Goal: Navigation & Orientation: Find specific page/section

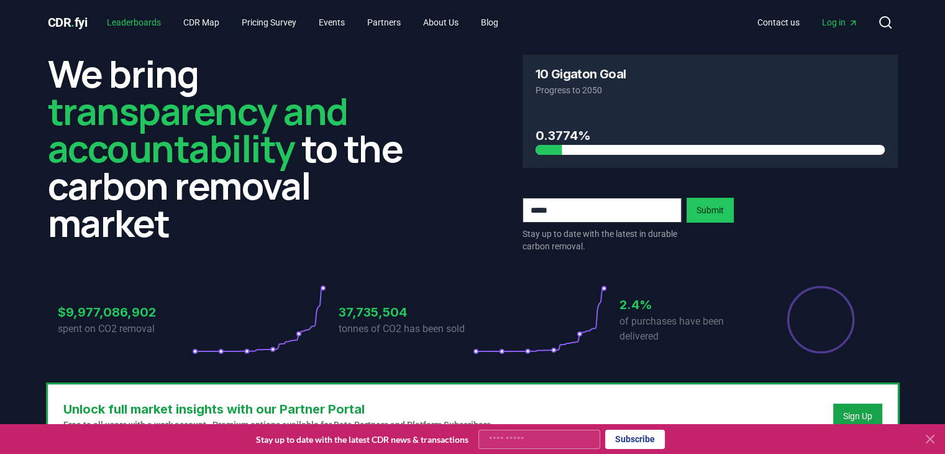
click at [150, 22] on link "Leaderboards" at bounding box center [134, 22] width 74 height 22
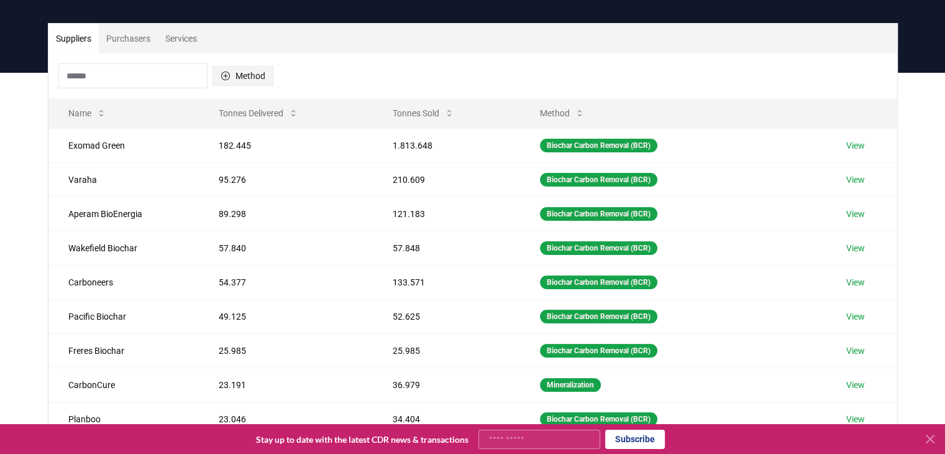
scroll to position [75, 0]
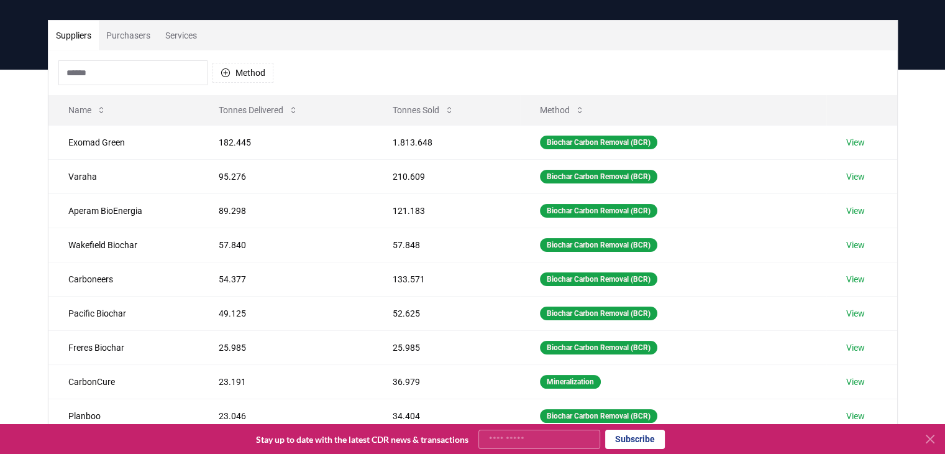
click at [126, 37] on button "Purchasers" at bounding box center [128, 36] width 59 height 30
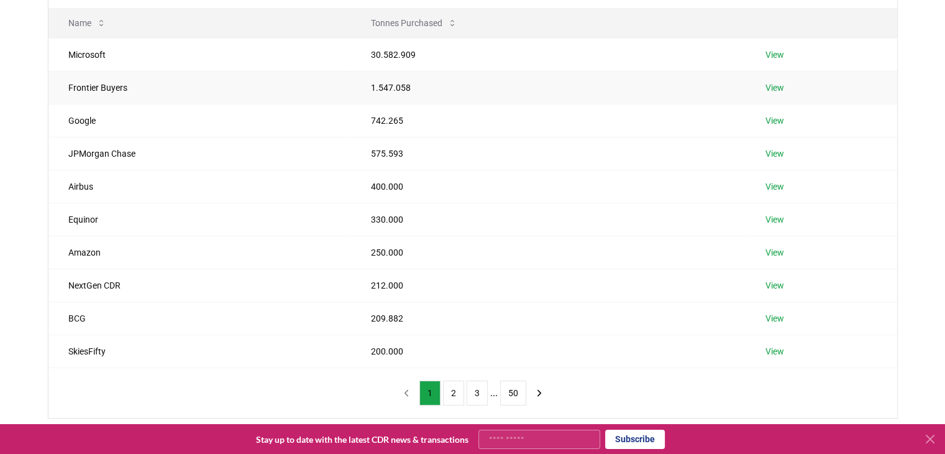
scroll to position [162, 0]
click at [518, 386] on button "50" at bounding box center [513, 392] width 26 height 25
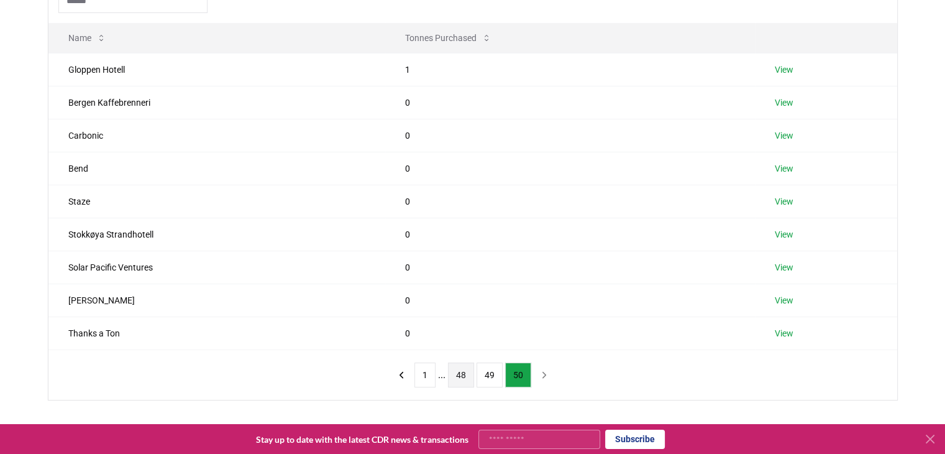
scroll to position [149, 0]
click at [464, 370] on button "48" at bounding box center [461, 372] width 26 height 25
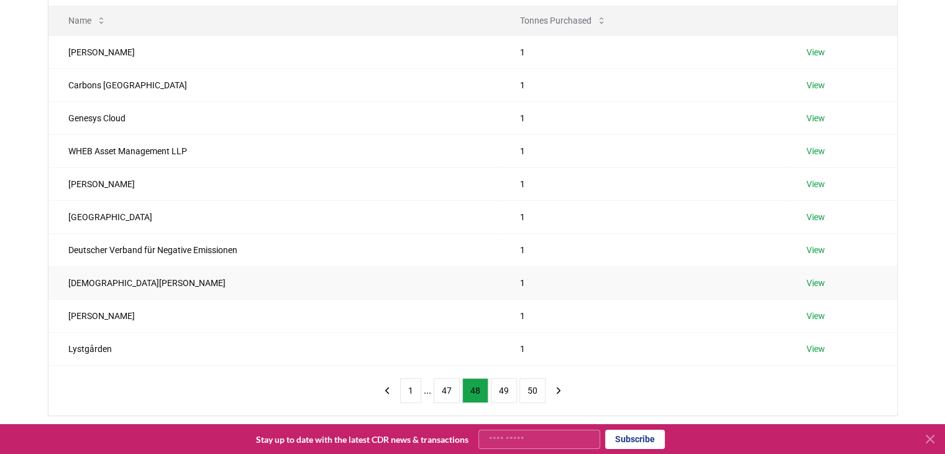
scroll to position [167, 0]
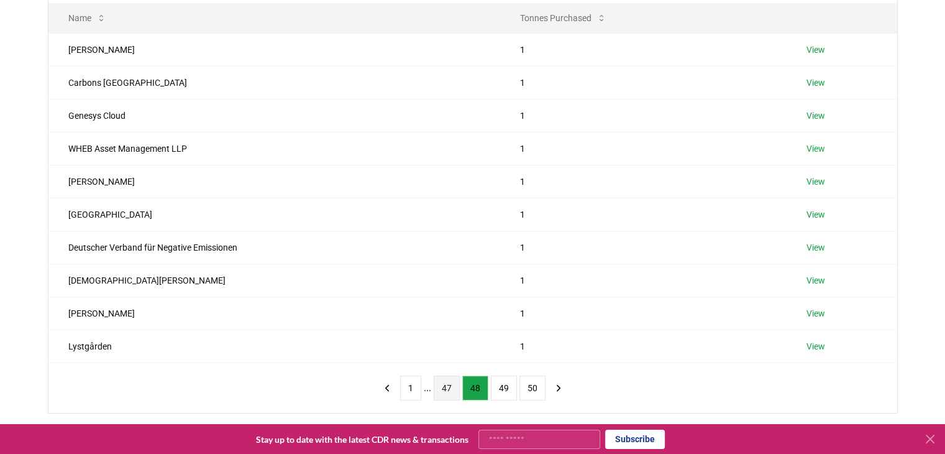
click at [444, 383] on button "47" at bounding box center [447, 387] width 26 height 25
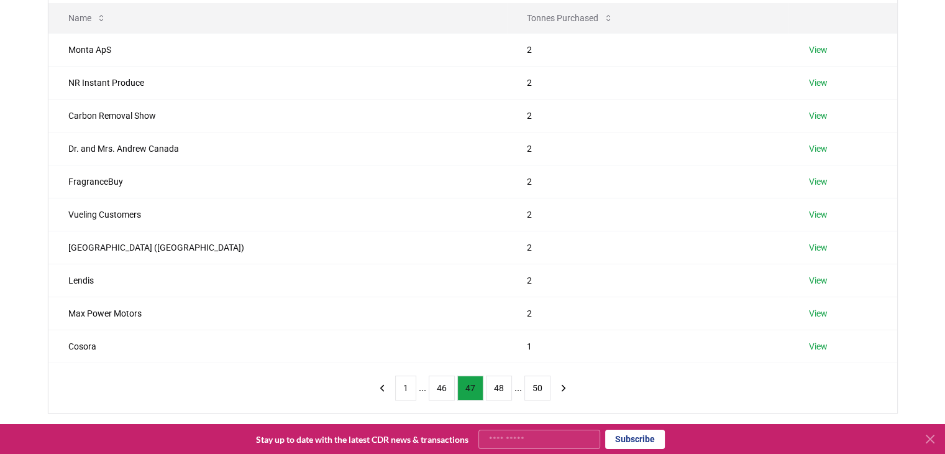
click at [444, 383] on button "46" at bounding box center [442, 387] width 26 height 25
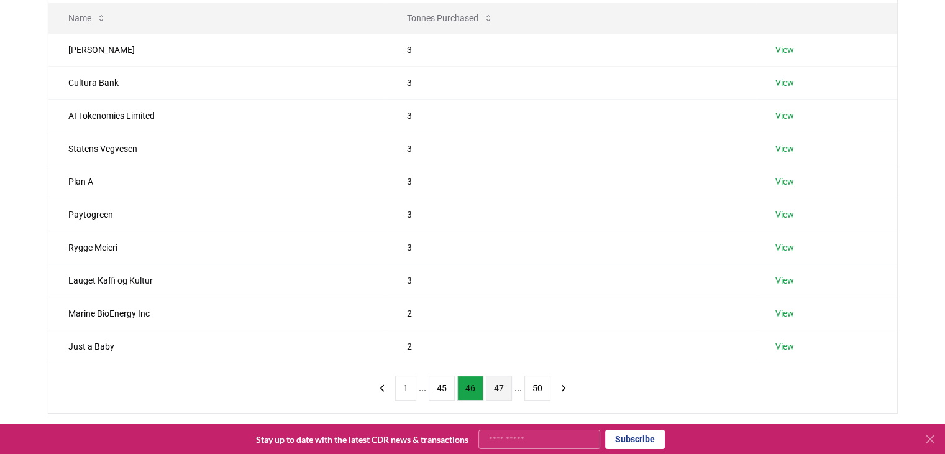
click at [444, 383] on button "45" at bounding box center [442, 387] width 26 height 25
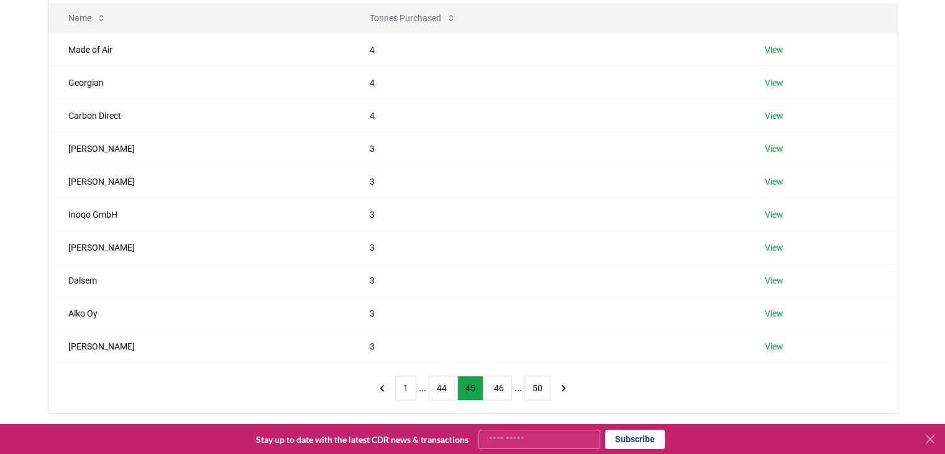
click at [444, 383] on button "44" at bounding box center [442, 387] width 26 height 25
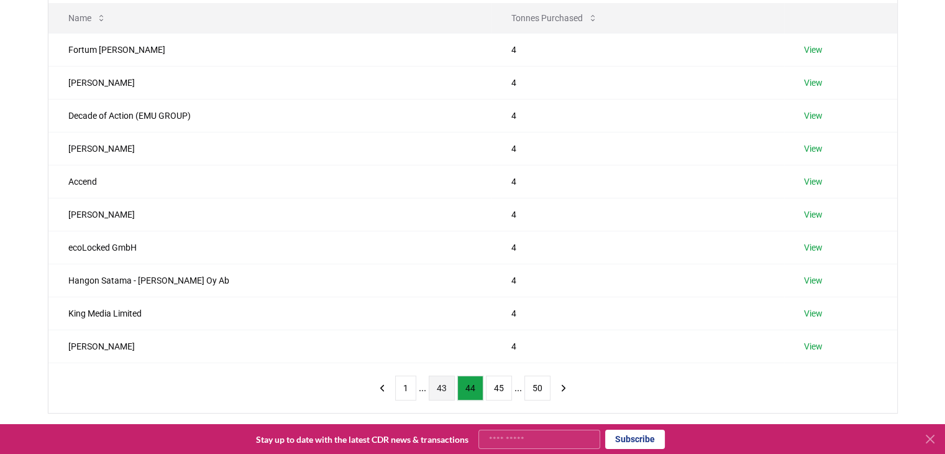
click at [435, 385] on button "43" at bounding box center [442, 387] width 26 height 25
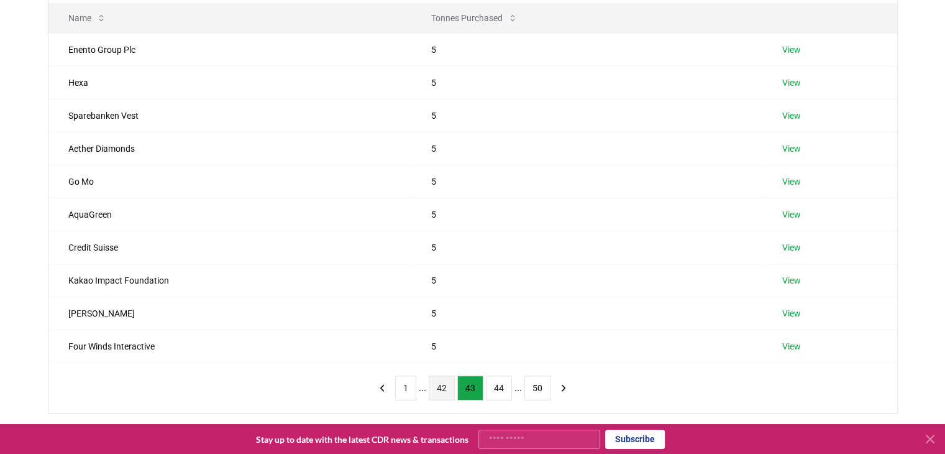
click at [437, 386] on button "42" at bounding box center [442, 387] width 26 height 25
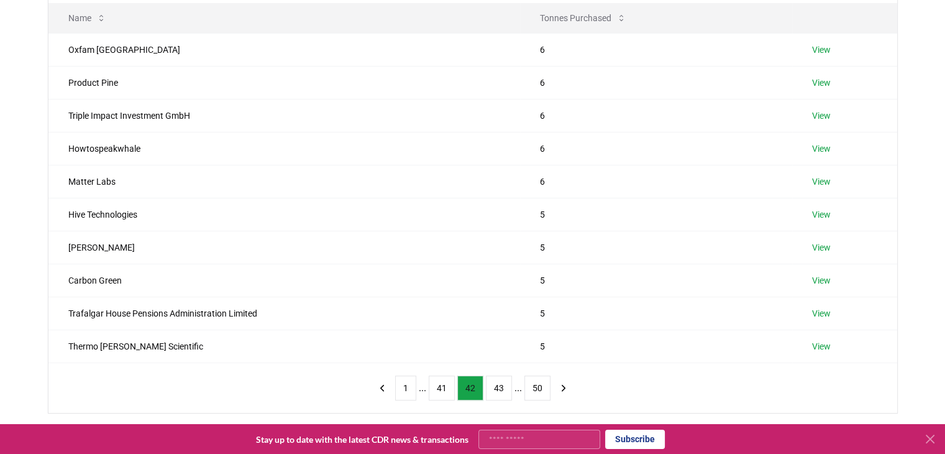
click at [437, 386] on button "41" at bounding box center [442, 387] width 26 height 25
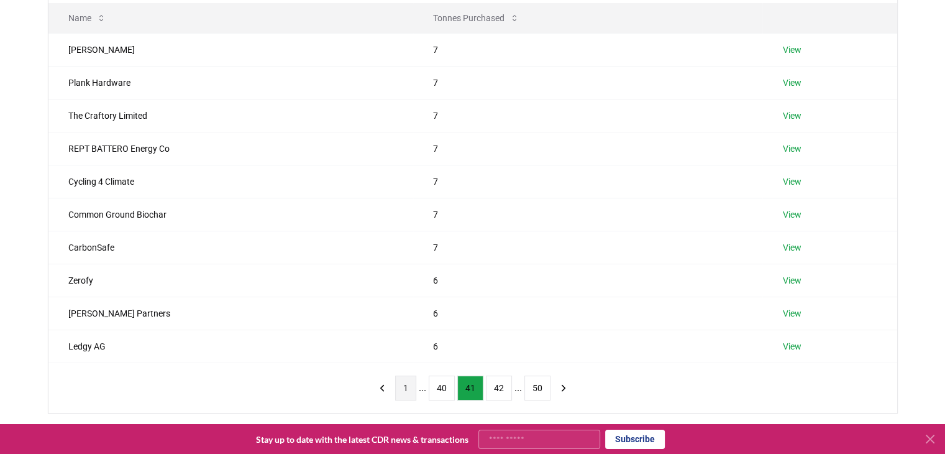
click at [412, 380] on button "1" at bounding box center [405, 387] width 21 height 25
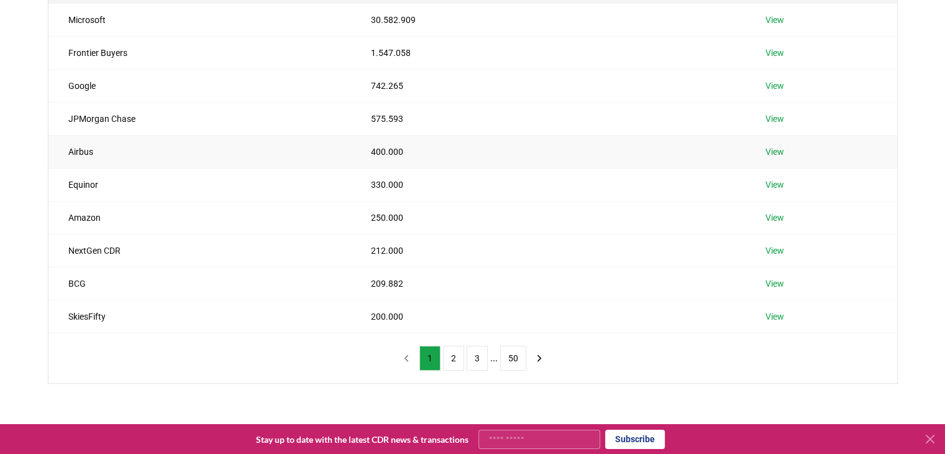
scroll to position [198, 0]
click at [452, 348] on button "2" at bounding box center [453, 356] width 21 height 25
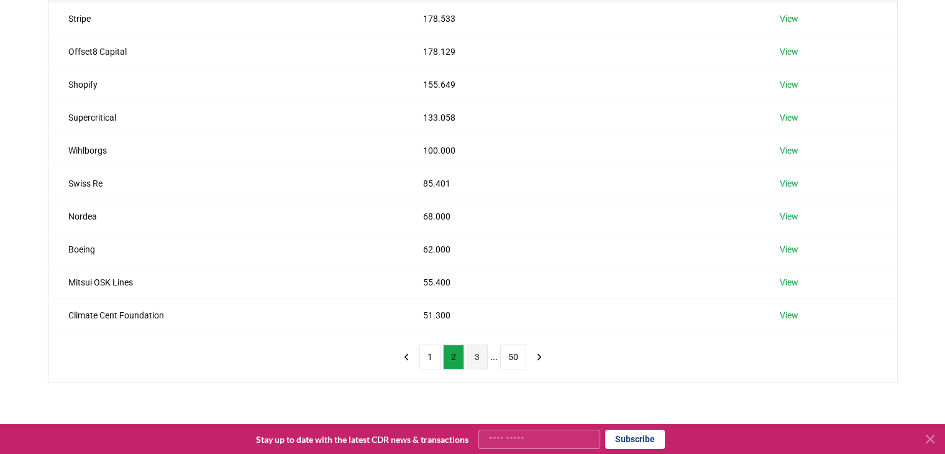
click at [476, 349] on button "3" at bounding box center [477, 356] width 21 height 25
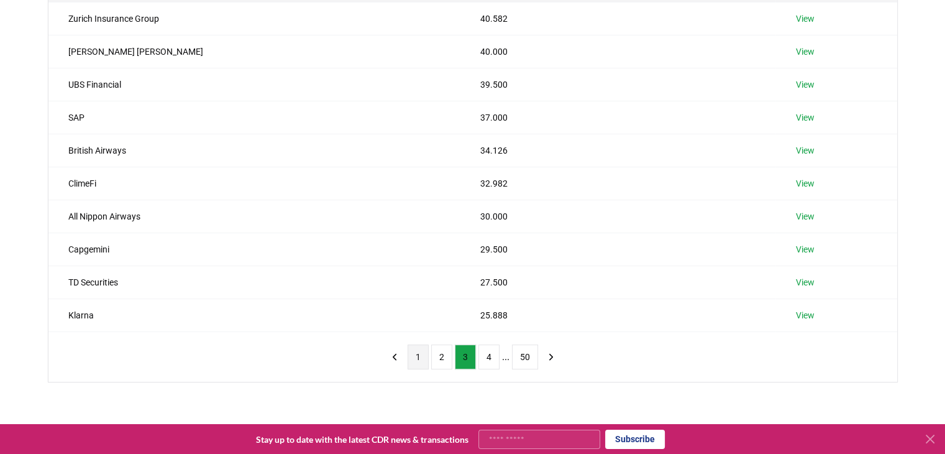
click at [423, 348] on button "1" at bounding box center [418, 356] width 21 height 25
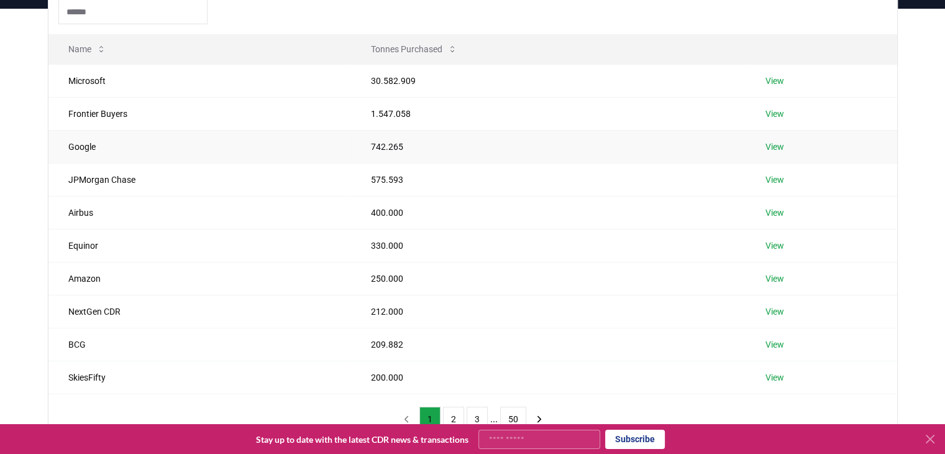
scroll to position [0, 0]
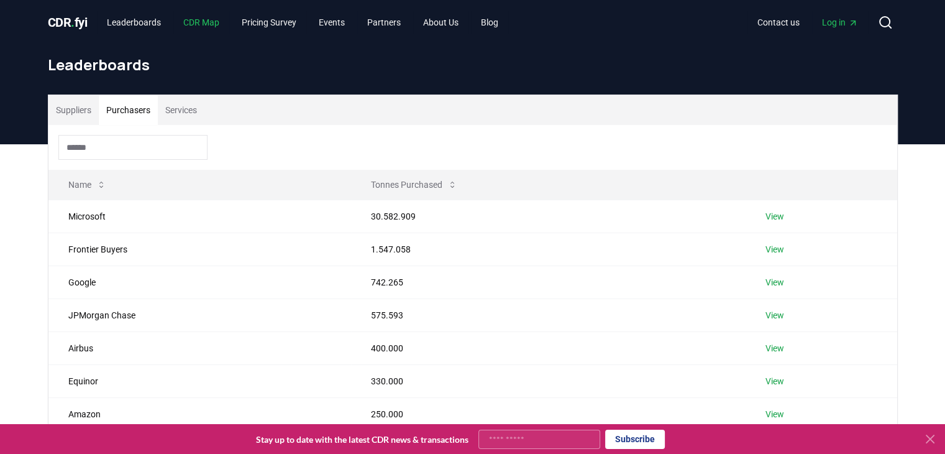
click at [218, 29] on link "CDR Map" at bounding box center [201, 22] width 56 height 22
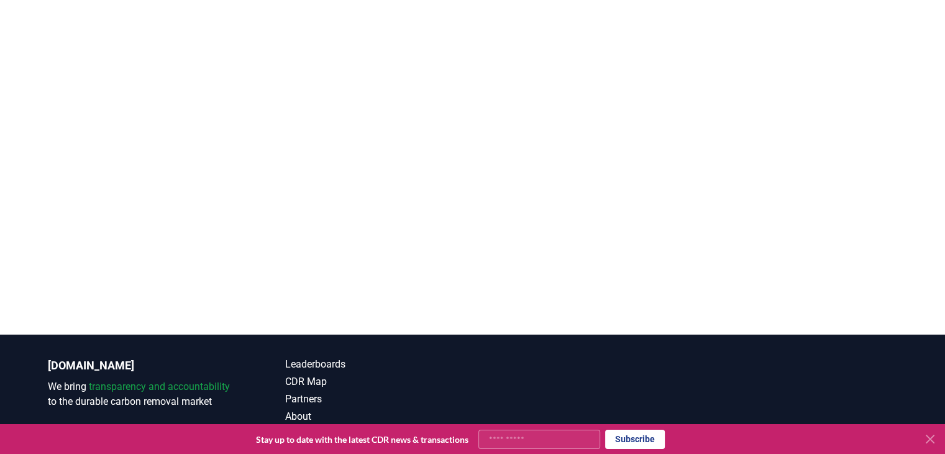
scroll to position [241, 0]
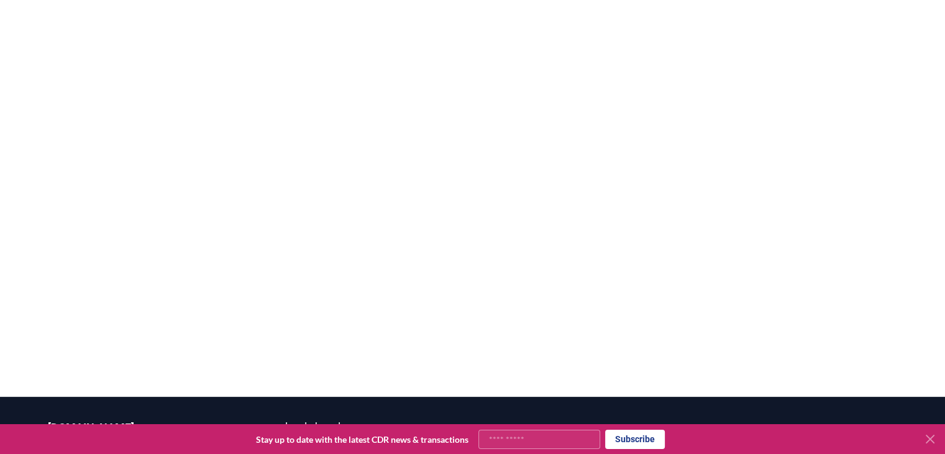
drag, startPoint x: 0, startPoint y: 158, endPoint x: 0, endPoint y: 195, distance: 37.3
click at [0, 195] on div at bounding box center [472, 170] width 945 height 454
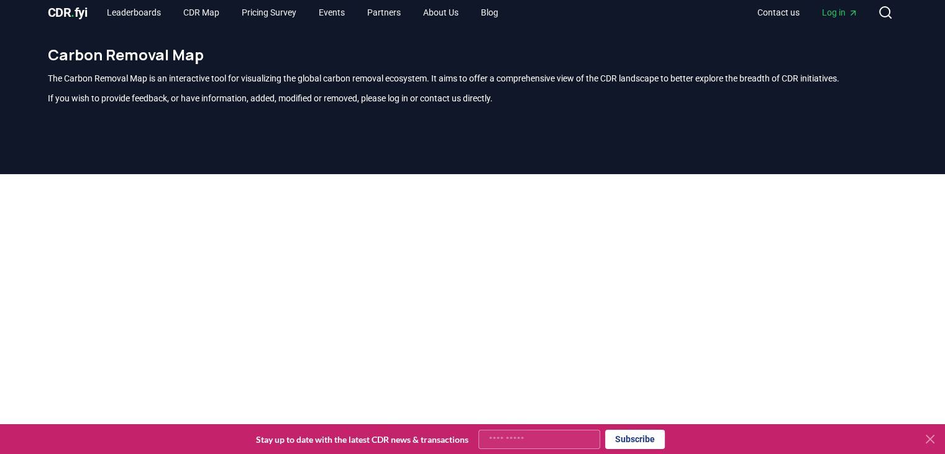
scroll to position [0, 0]
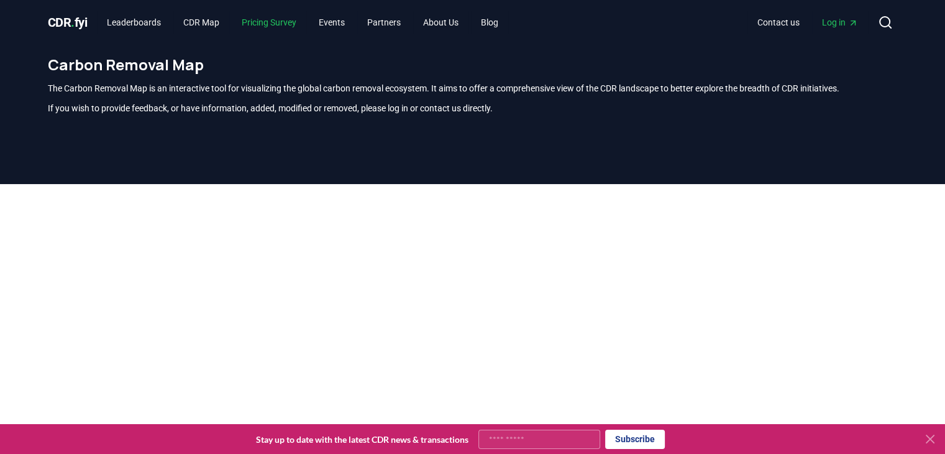
click at [280, 18] on link "Pricing Survey" at bounding box center [269, 22] width 75 height 22
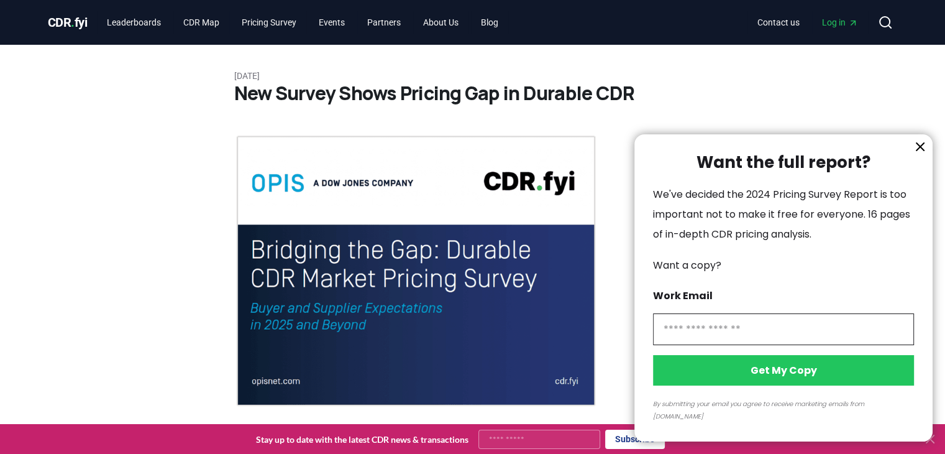
drag, startPoint x: 191, startPoint y: 276, endPoint x: 211, endPoint y: -54, distance: 330.5
click at [352, 24] on div at bounding box center [472, 227] width 945 height 454
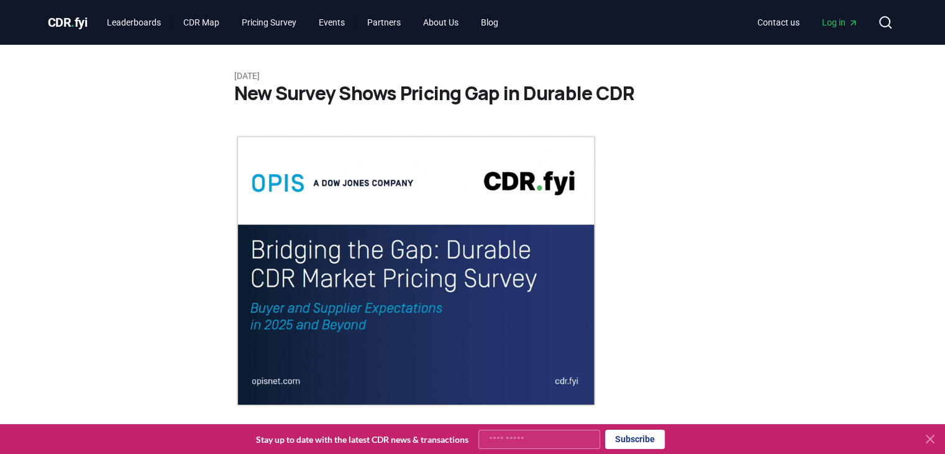
click at [347, 24] on div at bounding box center [472, 227] width 945 height 454
click at [345, 24] on link "Events" at bounding box center [332, 22] width 46 height 22
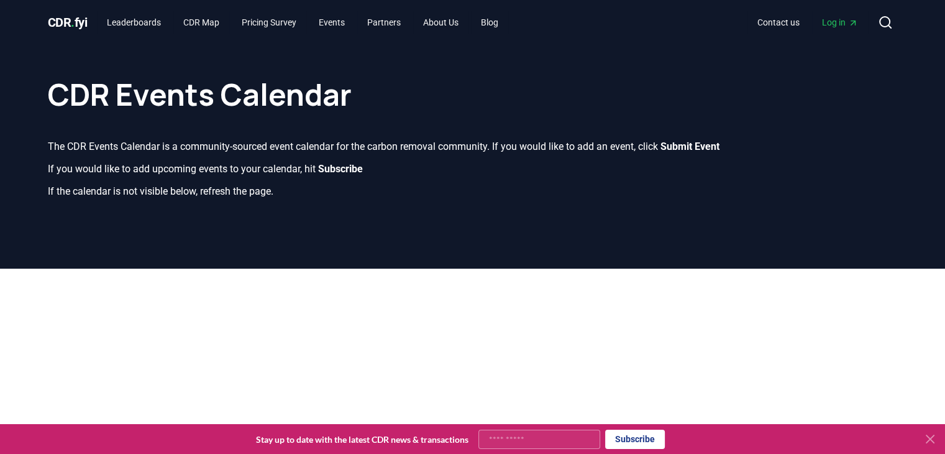
drag, startPoint x: 513, startPoint y: 373, endPoint x: 505, endPoint y: 11, distance: 363.0
click at [449, 21] on link "About Us" at bounding box center [440, 22] width 55 height 22
